Goal: Task Accomplishment & Management: Complete application form

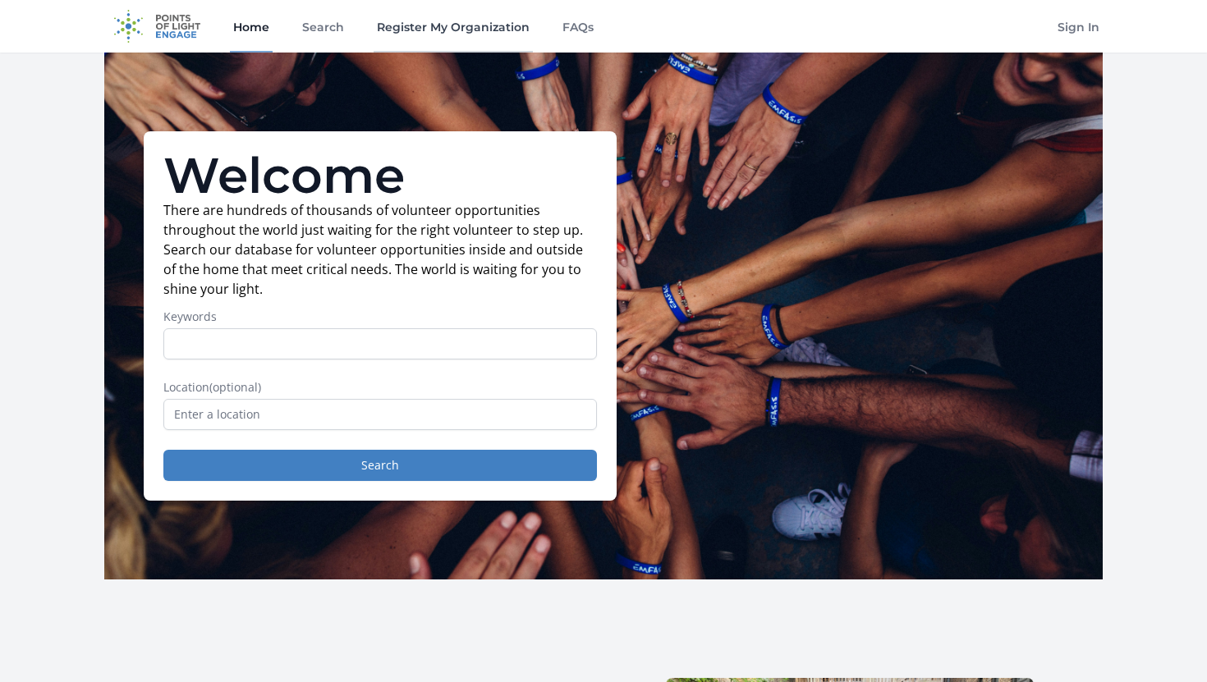
click at [439, 37] on link "Register My Organization" at bounding box center [452, 26] width 159 height 53
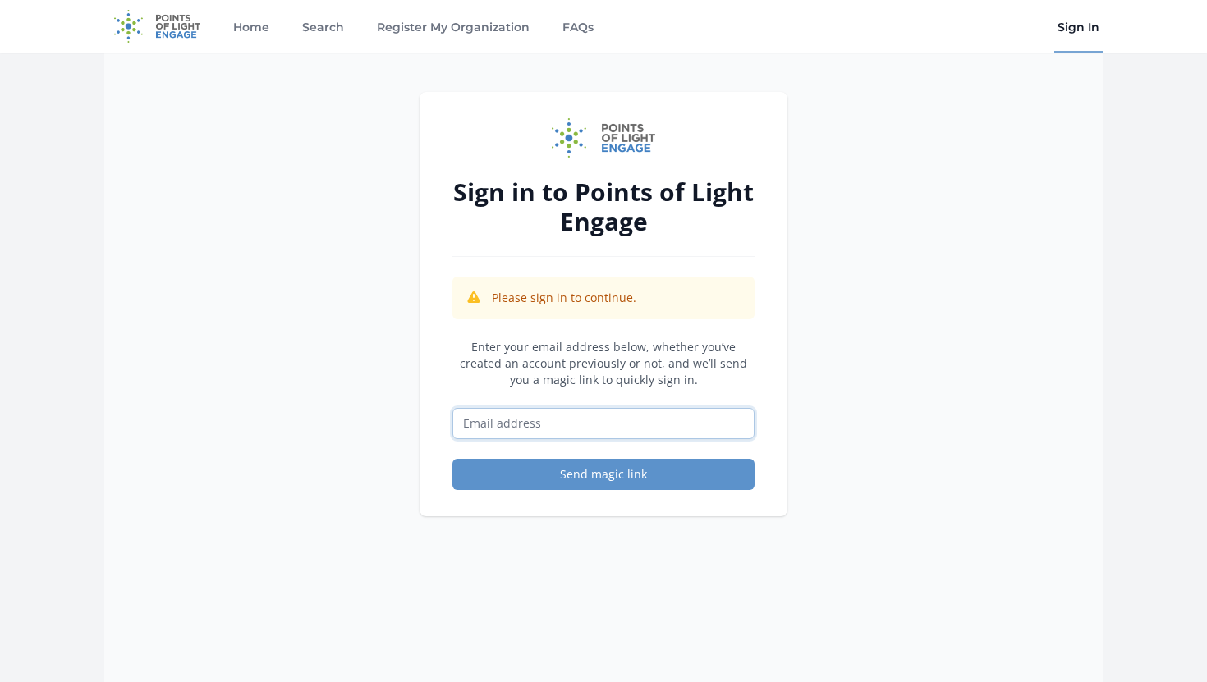
click at [533, 421] on input "Email address" at bounding box center [603, 423] width 302 height 31
type input "mattryank31@gmail.com"
click at [452, 459] on button "Send magic link" at bounding box center [603, 474] width 302 height 31
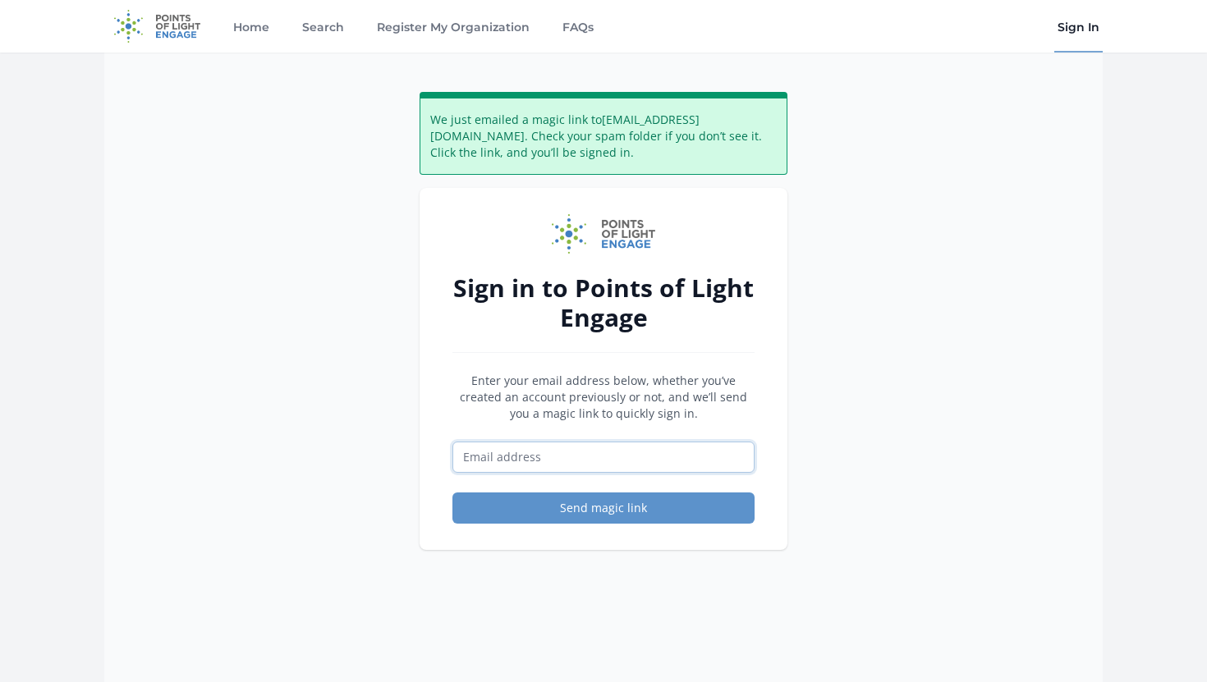
click at [561, 452] on input "Email address" at bounding box center [603, 457] width 302 height 31
type input "m"
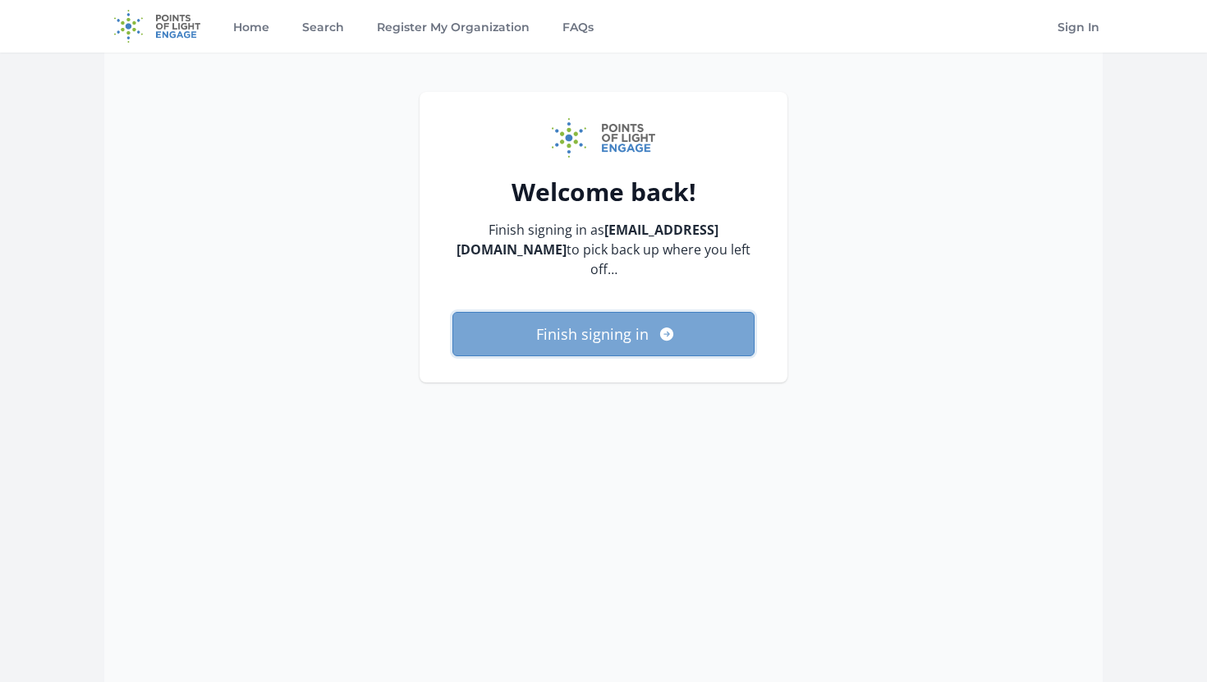
click at [643, 313] on button "Finish signing in" at bounding box center [603, 334] width 302 height 44
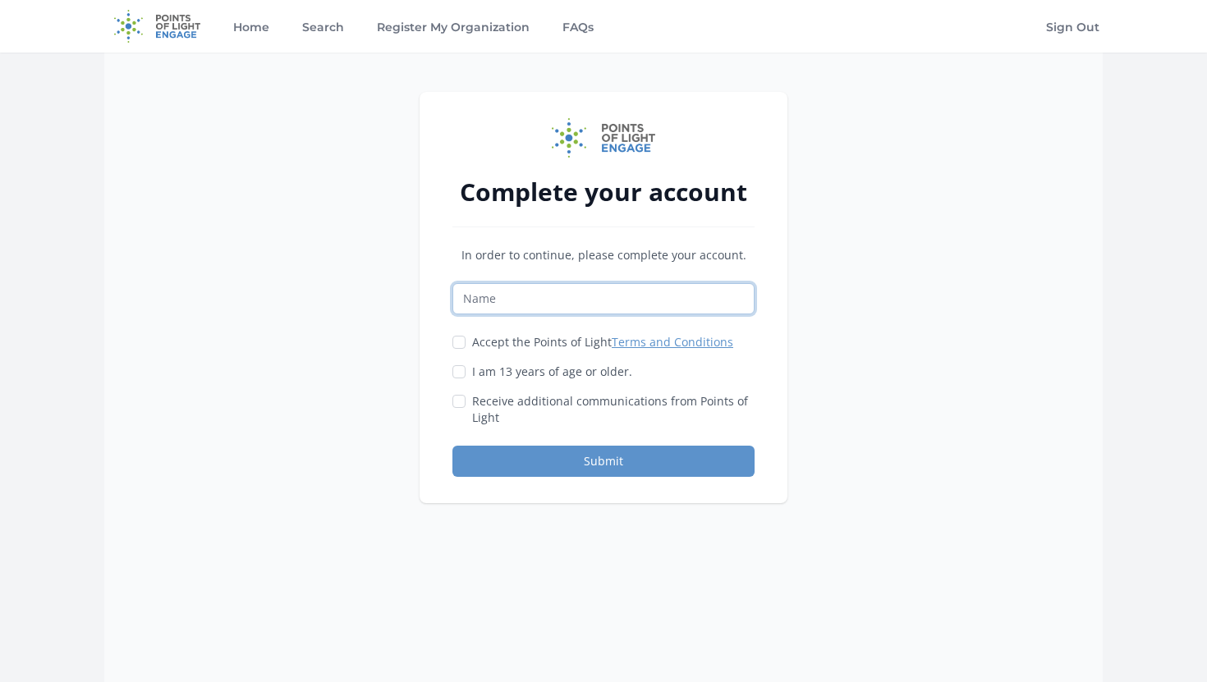
click at [643, 313] on input "Name" at bounding box center [603, 298] width 302 height 31
type input "Matthew Kwon"
click at [552, 342] on label "Accept the Points of Light Terms and Conditions" at bounding box center [602, 342] width 261 height 16
click at [465, 342] on input "Accept the Points of Light Terms and Conditions" at bounding box center [458, 342] width 13 height 13
checkbox input "true"
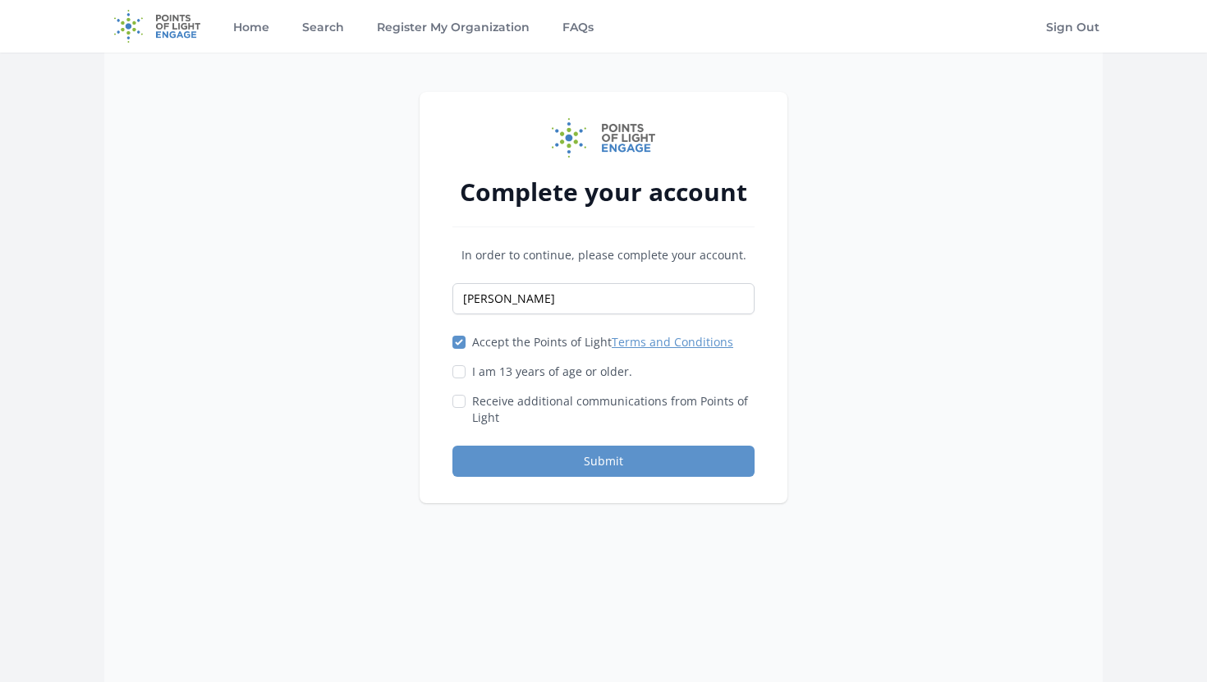
click at [547, 364] on label "I am 13 years of age or older." at bounding box center [552, 372] width 160 height 16
click at [465, 365] on input "I am 13 years of age or older." at bounding box center [458, 371] width 13 height 13
checkbox input "true"
click at [532, 404] on label "Receive additional communications from Points of Light" at bounding box center [613, 409] width 282 height 33
click at [465, 404] on input "Receive additional communications from Points of Light" at bounding box center [458, 401] width 13 height 13
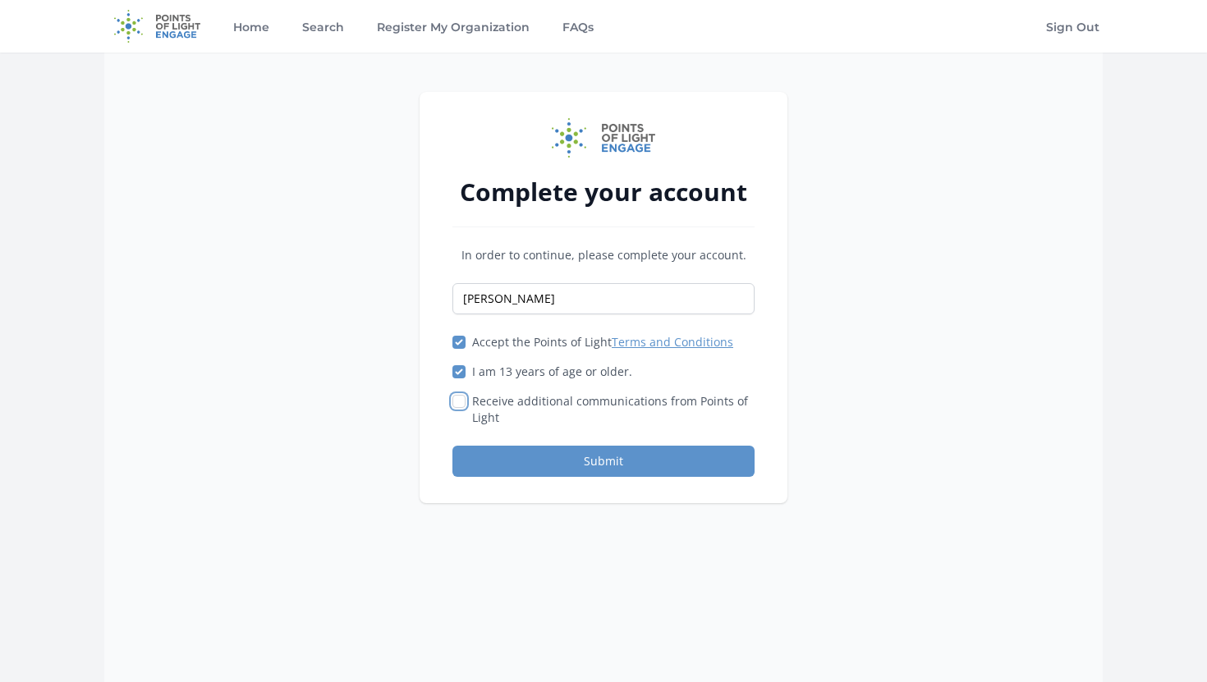
checkbox input "true"
click at [538, 453] on button "Submit" at bounding box center [603, 461] width 302 height 31
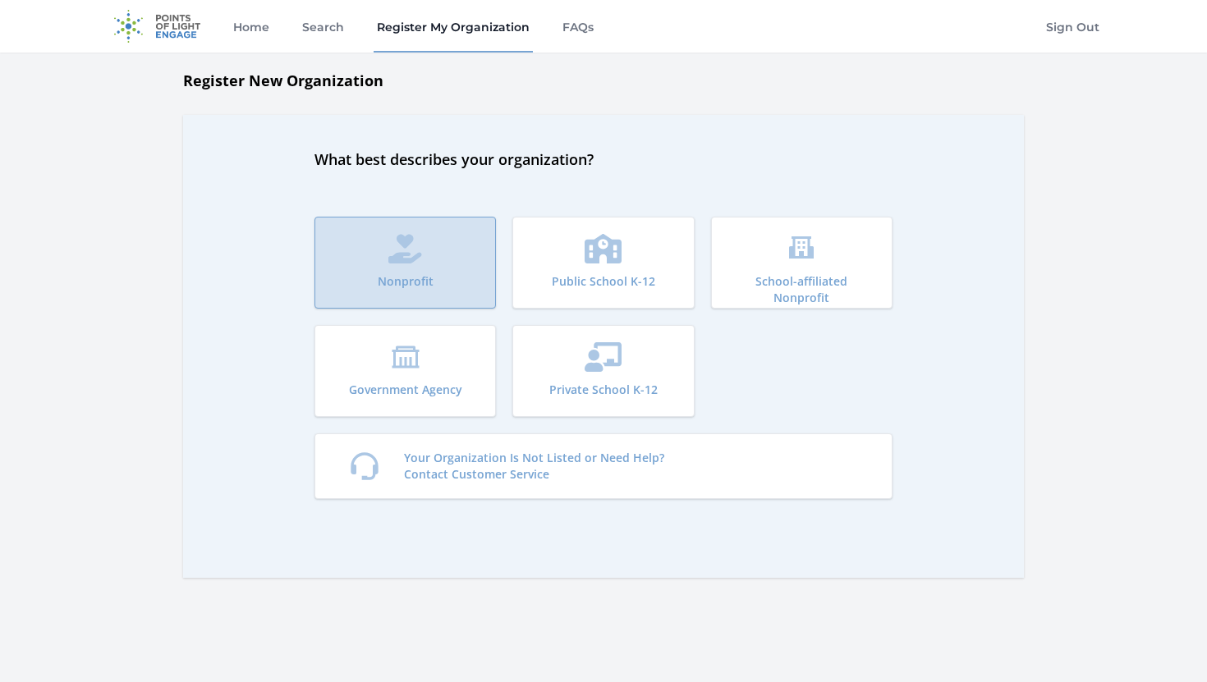
click at [391, 298] on button "Nonprofit" at bounding box center [404, 263] width 181 height 92
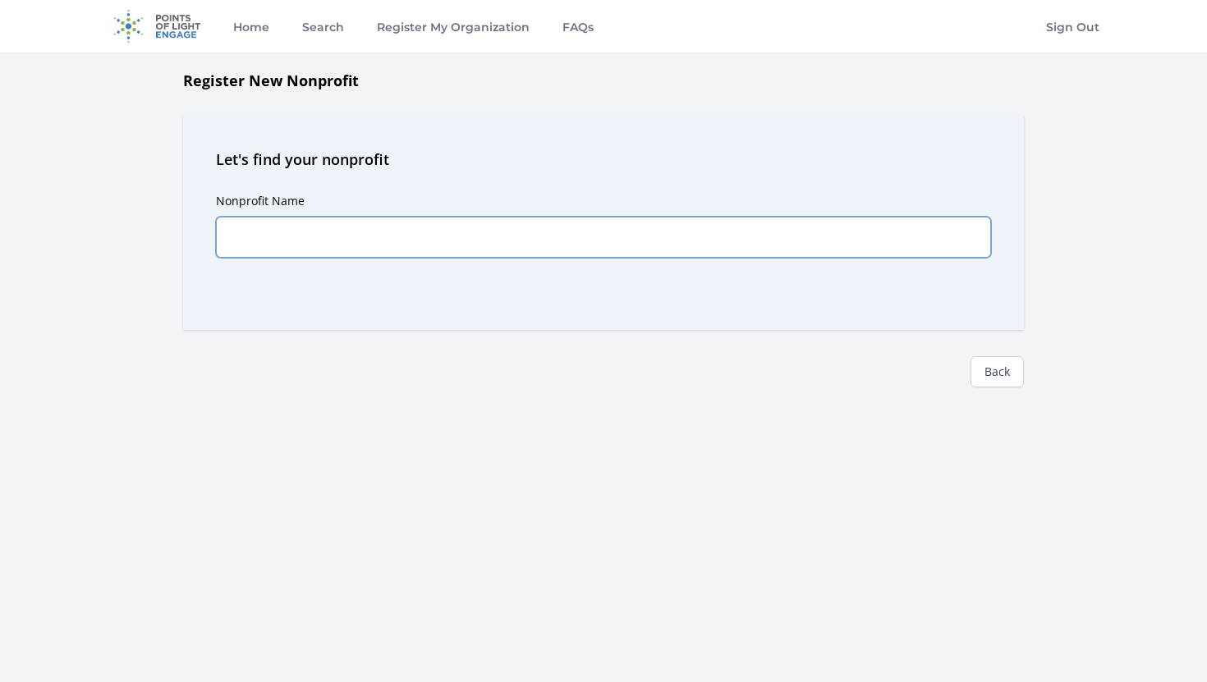
click at [552, 236] on input "Nonprofit Name" at bounding box center [603, 237] width 775 height 41
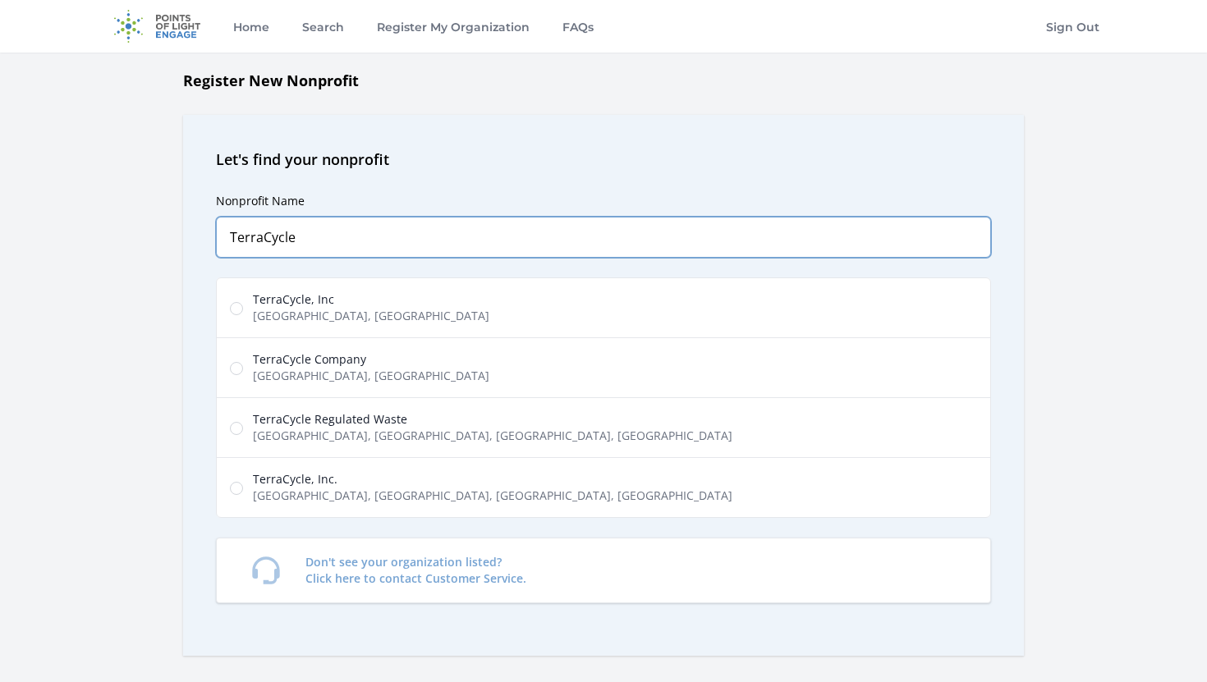
type input "TerraCycle"
click at [517, 309] on label "TerraCycle, Inc [GEOGRAPHIC_DATA], [GEOGRAPHIC_DATA], [GEOGRAPHIC_DATA], [GEOGR…" at bounding box center [603, 307] width 775 height 61
click at [243, 309] on input "TerraCycle, Inc [GEOGRAPHIC_DATA], [GEOGRAPHIC_DATA], [GEOGRAPHIC_DATA], [GEOGR…" at bounding box center [236, 308] width 13 height 13
radio input "true"
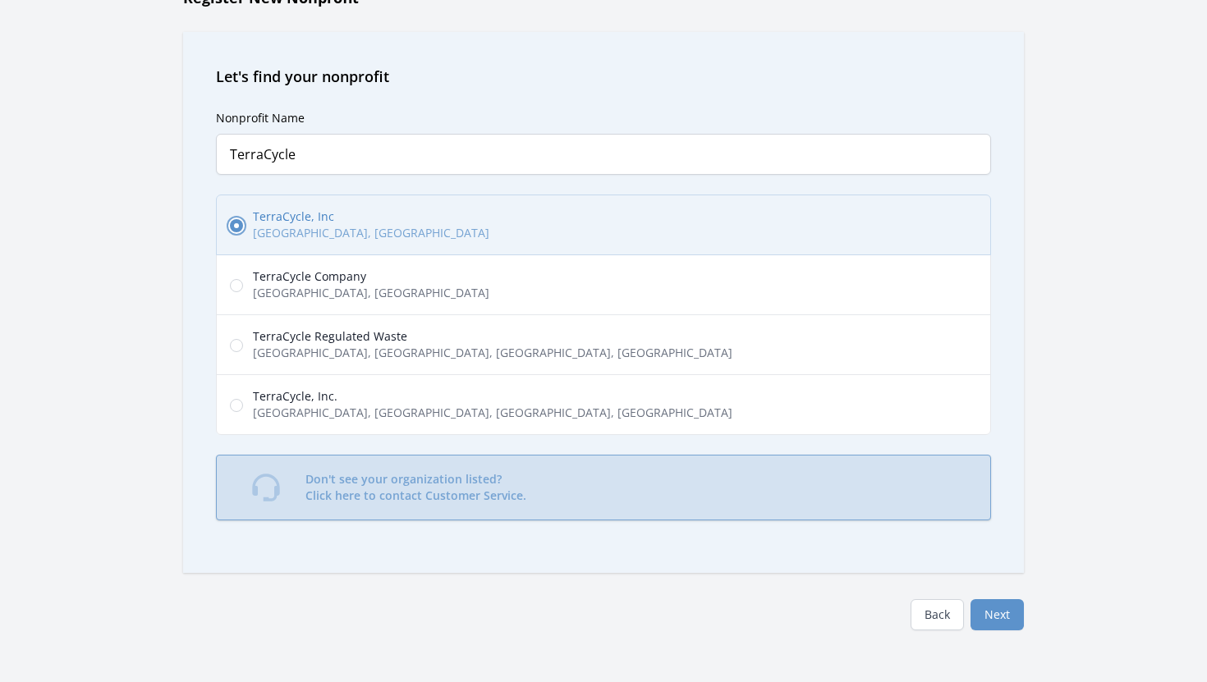
scroll to position [171, 0]
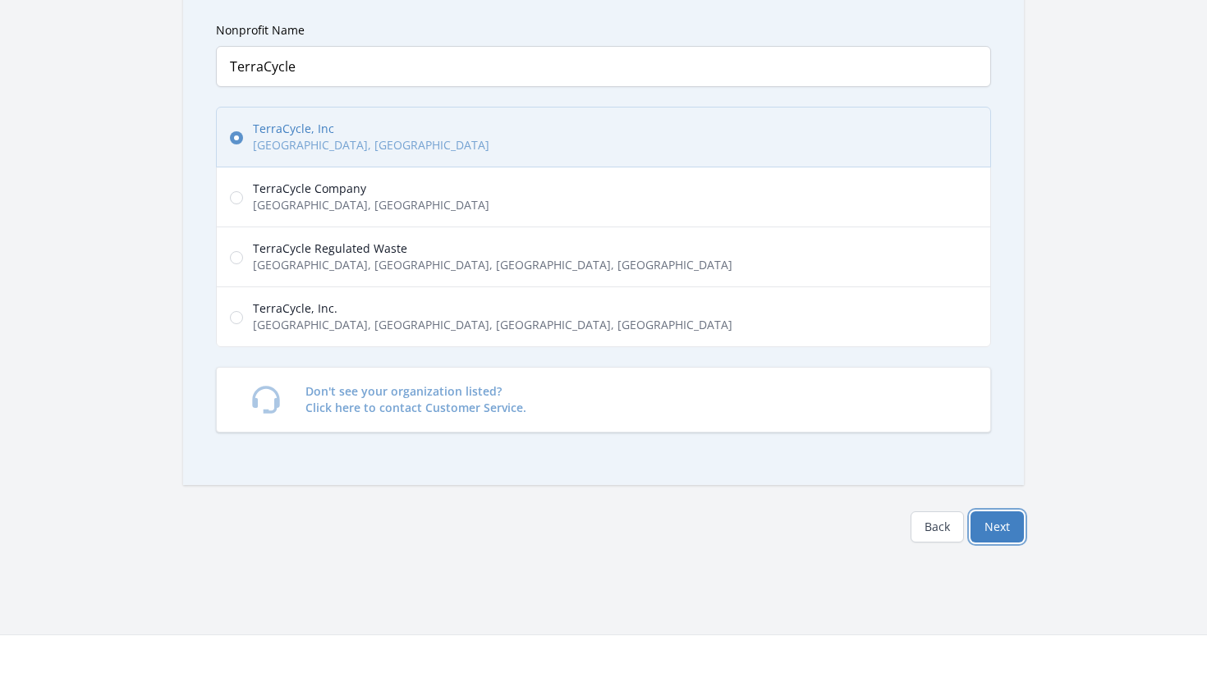
click at [993, 528] on button "Next" at bounding box center [996, 526] width 53 height 31
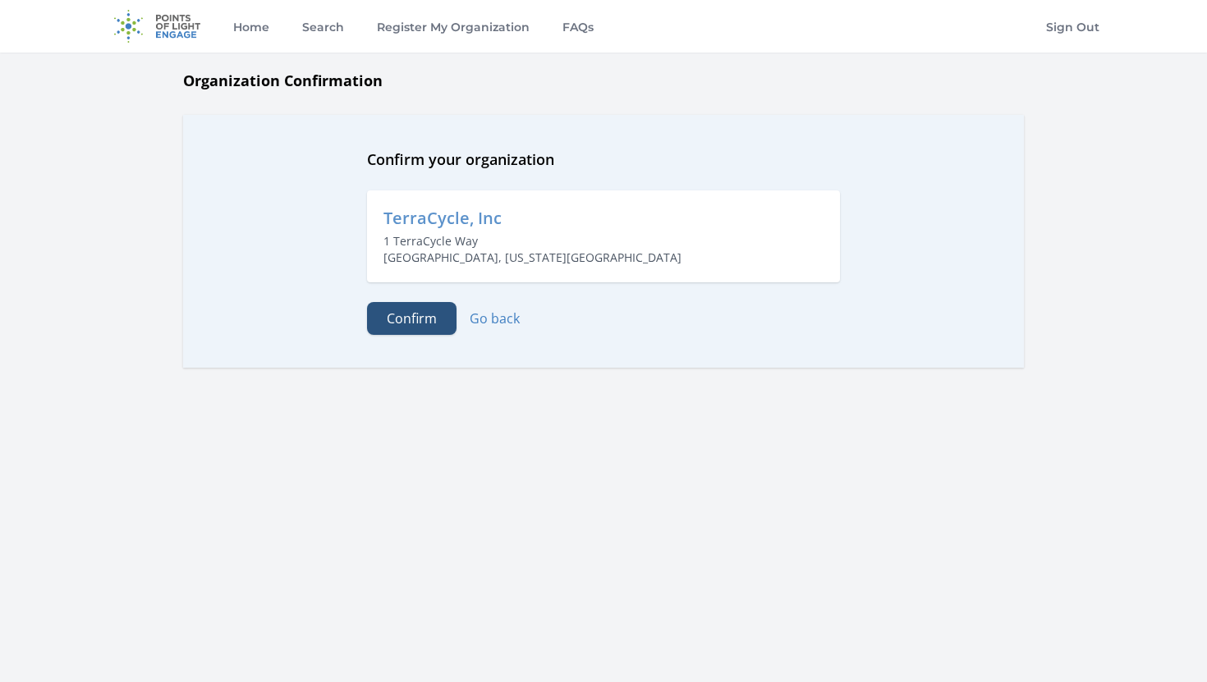
click at [397, 306] on button "Confirm" at bounding box center [411, 318] width 89 height 33
click at [473, 333] on form "Confirm Go back" at bounding box center [603, 318] width 473 height 33
click at [488, 323] on link "Go back" at bounding box center [494, 318] width 50 height 18
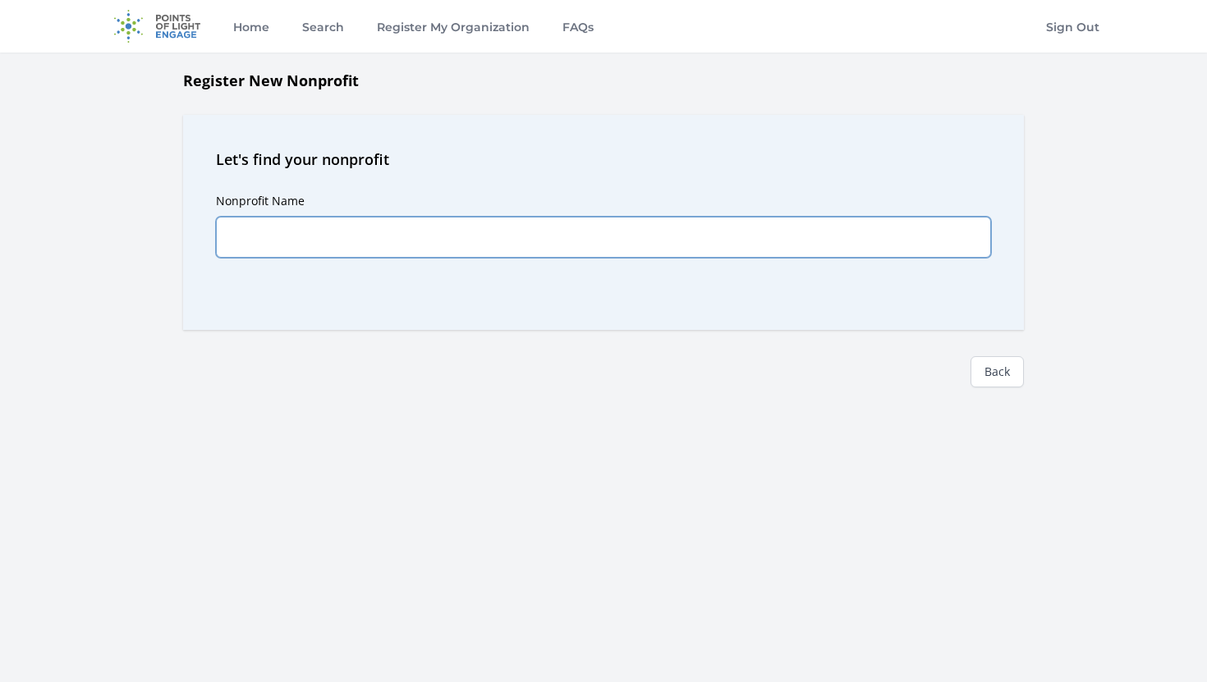
click at [489, 240] on input "Nonprofit Name" at bounding box center [603, 237] width 775 height 41
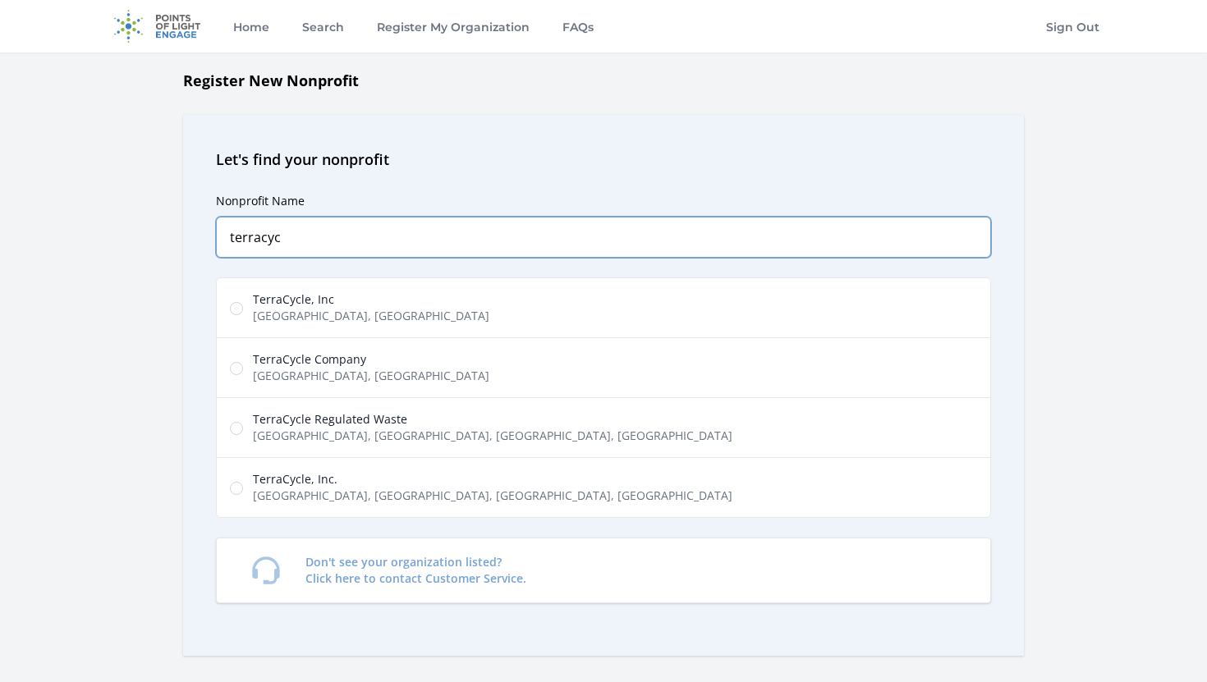
type input "terracyc"
click at [470, 317] on label "TerraCycle, Inc TerraCycle Way, Trenton, NJ, USA" at bounding box center [603, 307] width 775 height 61
click at [243, 315] on input "TerraCycle, Inc TerraCycle Way, Trenton, NJ, USA" at bounding box center [236, 308] width 13 height 13
radio input "true"
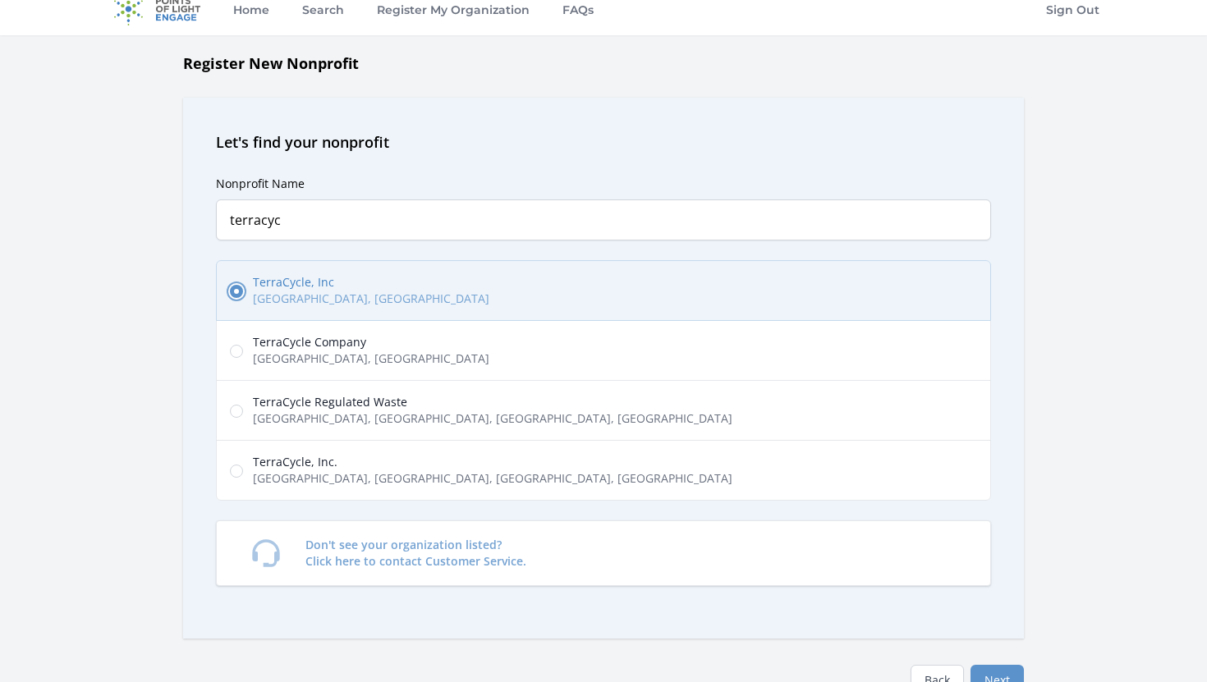
scroll to position [22, 0]
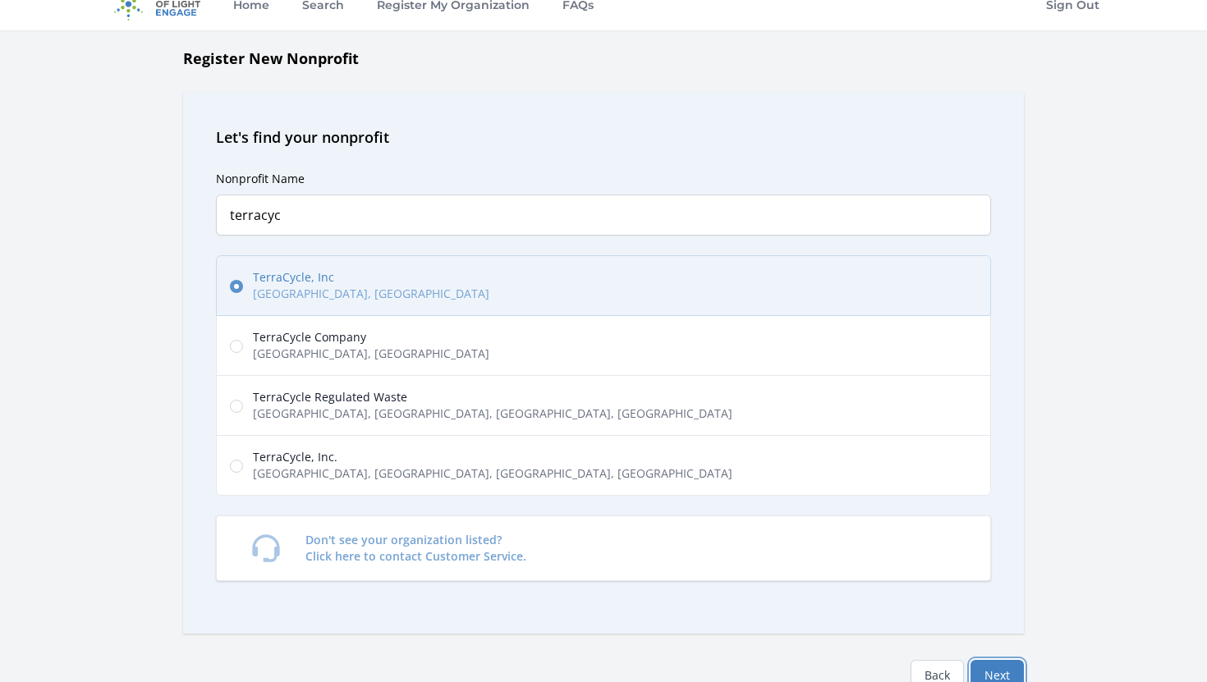
click at [994, 671] on button "Next" at bounding box center [996, 675] width 53 height 31
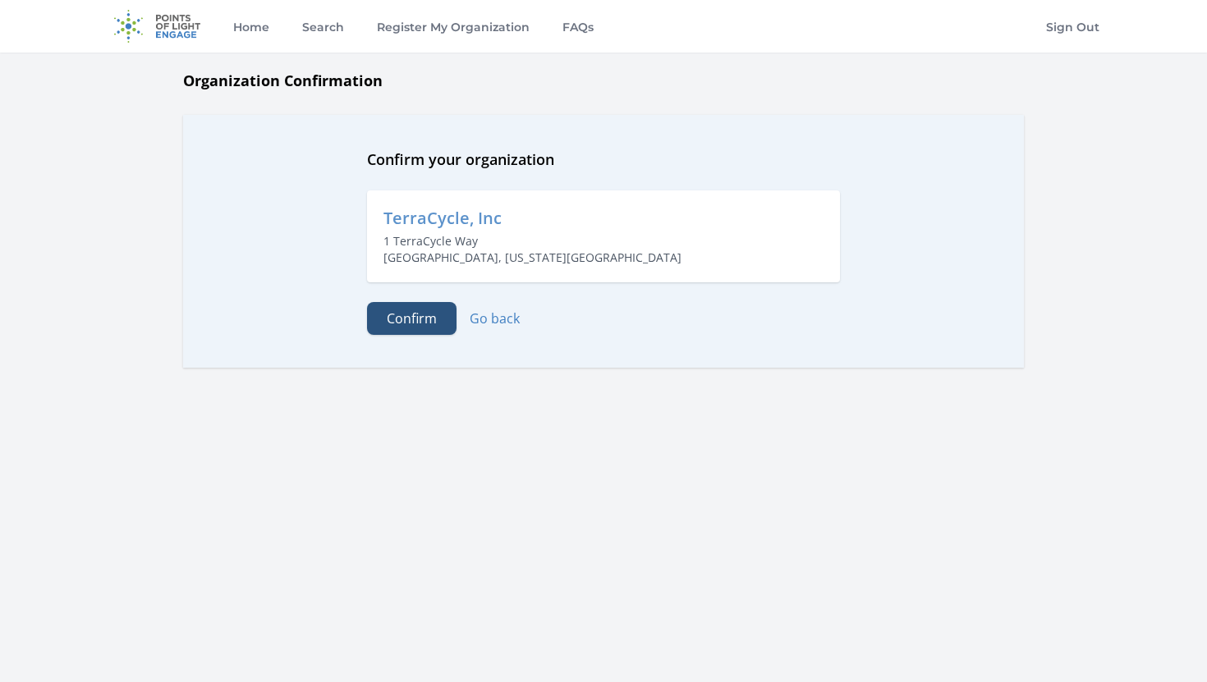
click at [405, 332] on button "Confirm" at bounding box center [411, 318] width 89 height 33
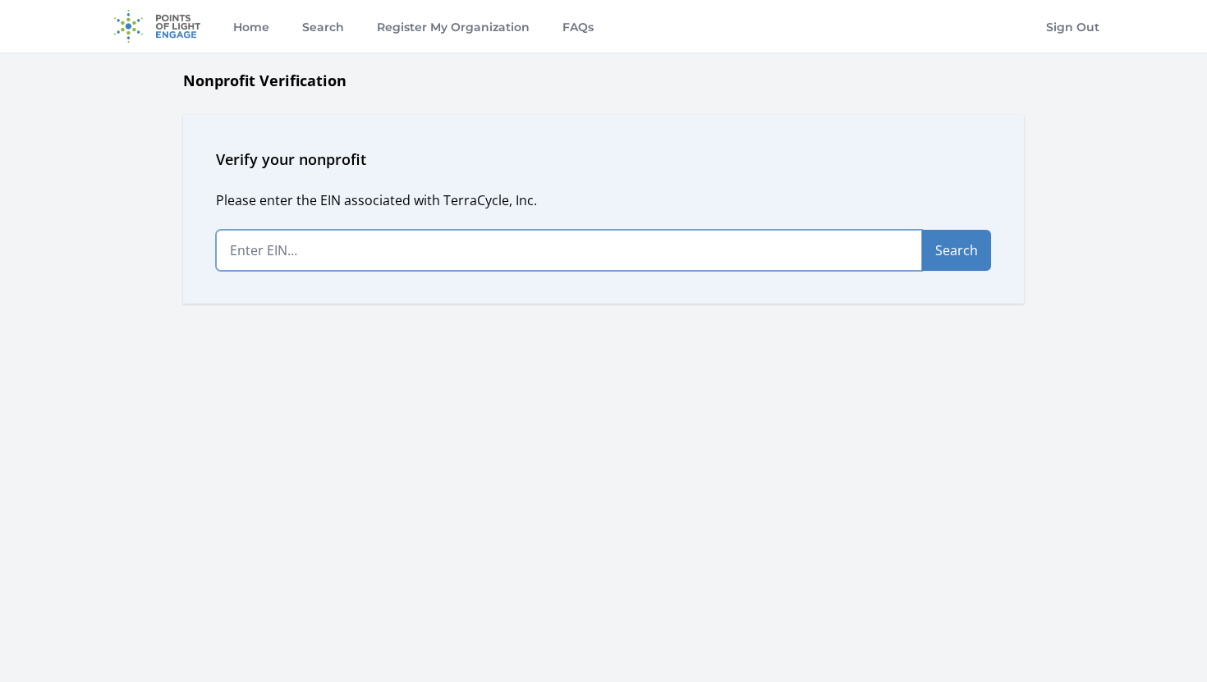
click at [473, 248] on input "text" at bounding box center [569, 250] width 706 height 41
paste input "[US_EMPLOYER_IDENTIFICATION_NUMBER]"
type input "[US_EMPLOYER_IDENTIFICATION_NUMBER]"
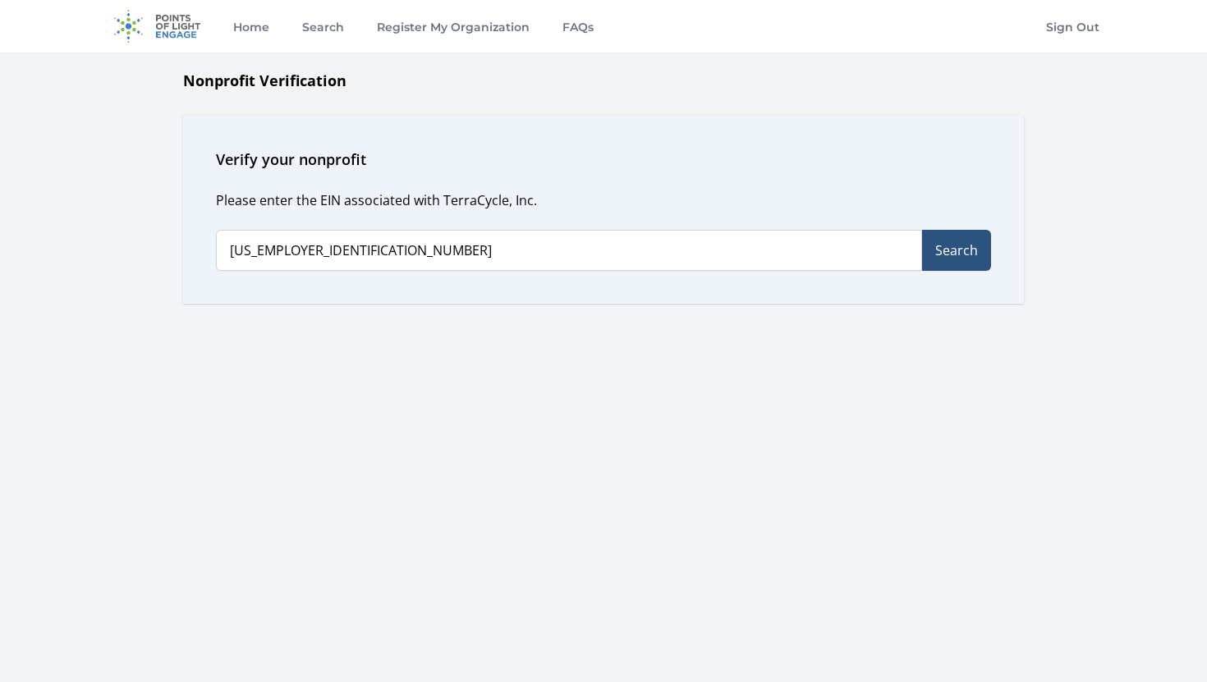
click at [943, 236] on button "Search" at bounding box center [956, 250] width 69 height 41
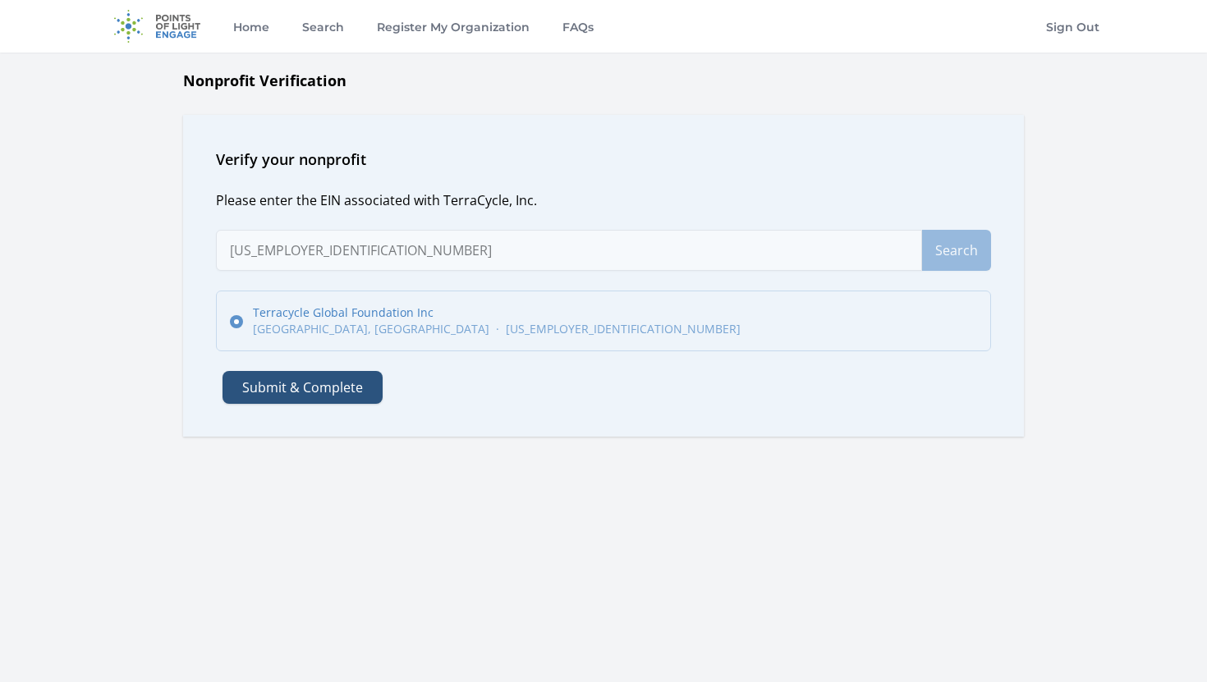
click at [337, 391] on button "Submit & Complete" at bounding box center [302, 387] width 160 height 33
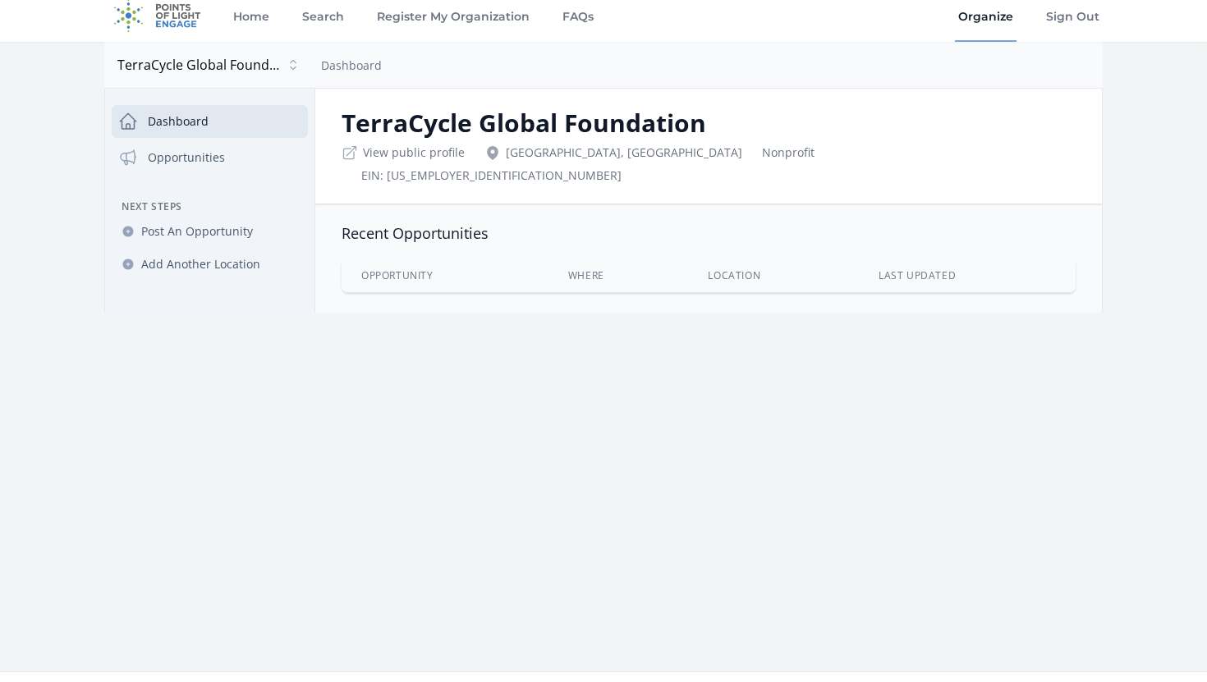
scroll to position [13, 0]
click at [259, 221] on link "Post An Opportunity" at bounding box center [210, 229] width 196 height 30
